Goal: Navigation & Orientation: Find specific page/section

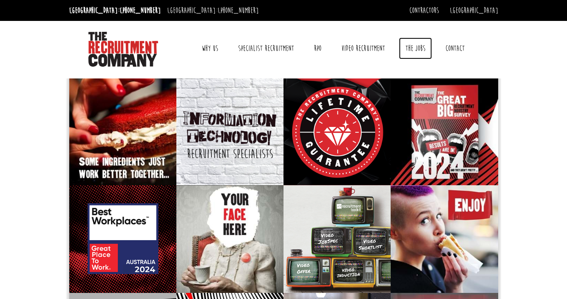
click at [417, 52] on link "The Jobs" at bounding box center [415, 48] width 33 height 22
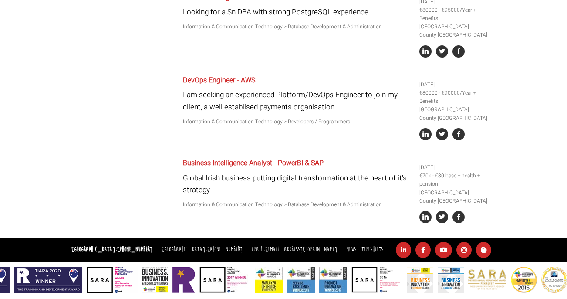
scroll to position [671, 0]
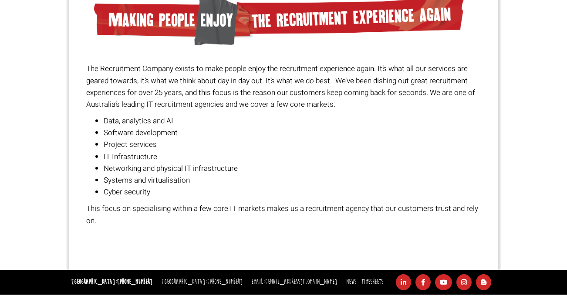
scroll to position [570, 0]
